Goal: Task Accomplishment & Management: Manage account settings

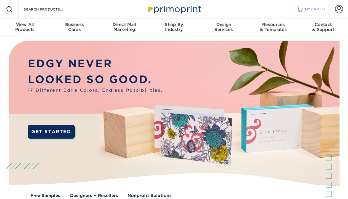
click at [318, 9] on span "MY CART" at bounding box center [313, 9] width 16 height 5
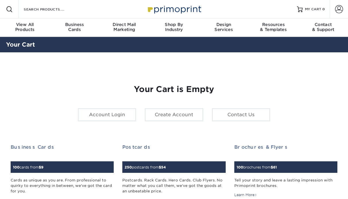
click at [337, 10] on span at bounding box center [339, 9] width 8 height 8
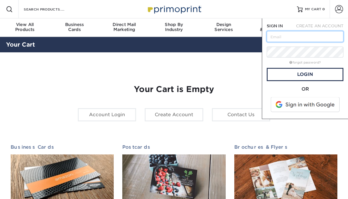
click at [297, 37] on input "text" at bounding box center [305, 36] width 77 height 11
type input "k1hess@hotmail.com"
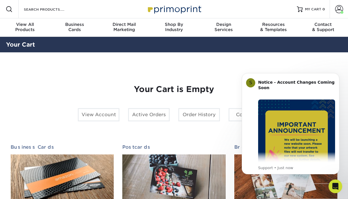
scroll to position [3, 0]
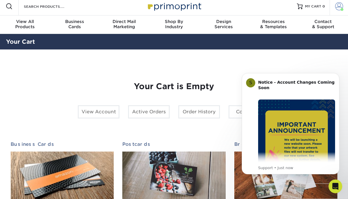
click at [335, 6] on span at bounding box center [339, 6] width 8 height 8
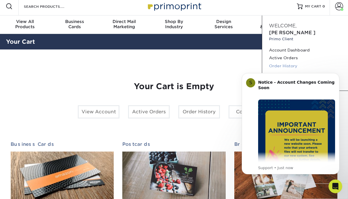
click at [284, 62] on link "Order History" at bounding box center [305, 66] width 72 height 8
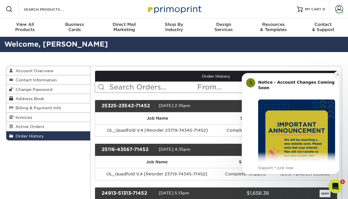
click at [337, 75] on icon "Dismiss notification" at bounding box center [337, 74] width 3 height 3
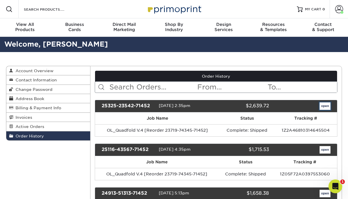
click at [325, 107] on link "open" at bounding box center [324, 105] width 11 height 7
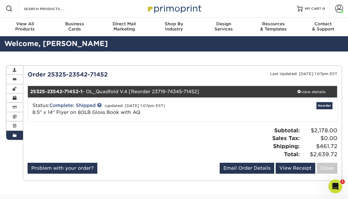
scroll to position [6, 0]
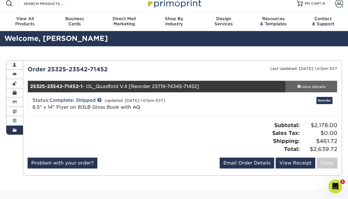
click at [312, 87] on div "view details" at bounding box center [311, 86] width 52 height 6
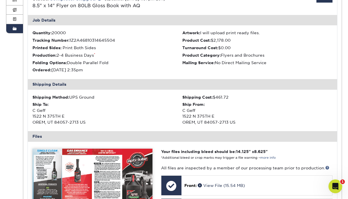
scroll to position [199, 0]
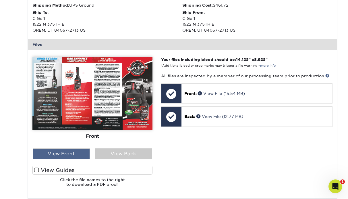
click at [72, 155] on div "View Front" at bounding box center [61, 153] width 57 height 11
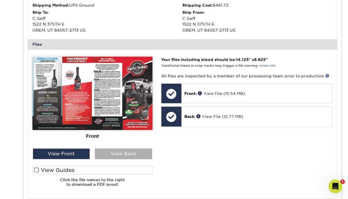
click at [123, 157] on div "View Back" at bounding box center [123, 153] width 57 height 11
